Goal: Check status: Check status

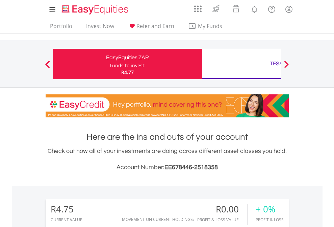
scroll to position [65, 106]
click at [110, 64] on div "Funds to invest:" at bounding box center [128, 65] width 36 height 7
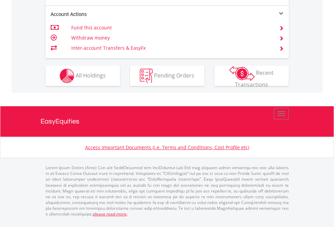
scroll to position [603, 0]
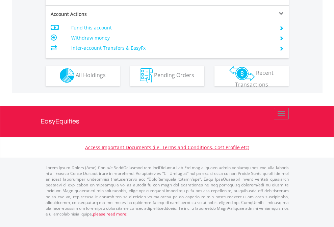
scroll to position [631, 0]
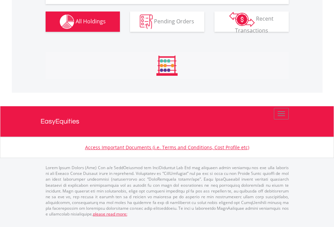
scroll to position [684, 0]
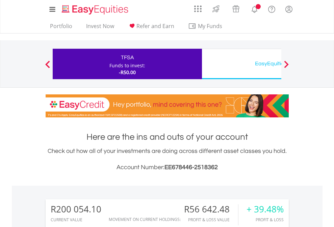
scroll to position [65, 106]
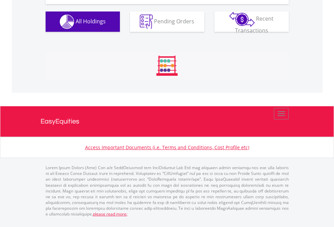
scroll to position [751, 0]
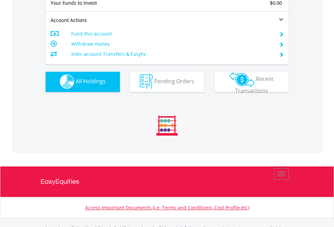
scroll to position [669, 0]
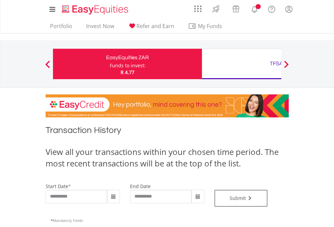
type input "**********"
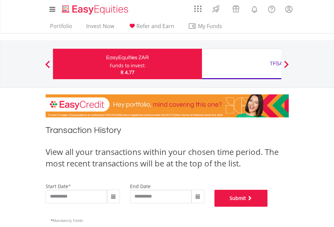
click at [268, 206] on button "Submit" at bounding box center [240, 197] width 53 height 17
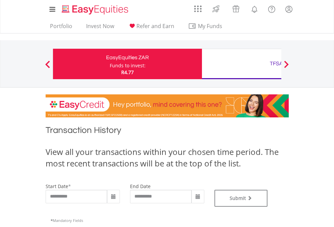
click at [241, 64] on div "TFSA" at bounding box center [276, 63] width 141 height 9
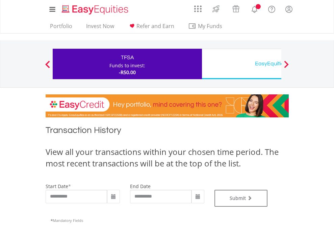
type input "**********"
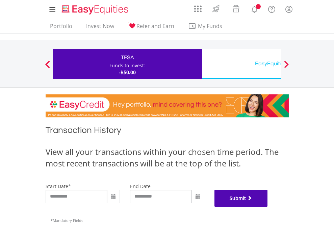
click at [268, 206] on button "Submit" at bounding box center [240, 197] width 53 height 17
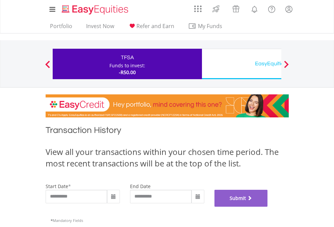
scroll to position [274, 0]
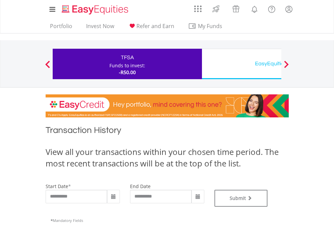
click at [241, 64] on div "EasyEquities USD" at bounding box center [276, 63] width 141 height 9
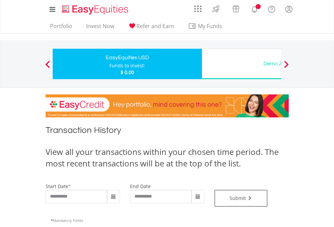
type input "**********"
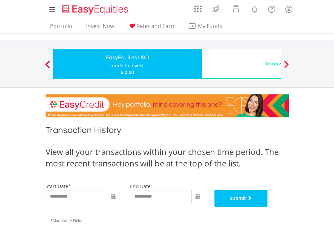
click at [268, 206] on button "Submit" at bounding box center [240, 197] width 53 height 17
